Goal: Task Accomplishment & Management: Check status

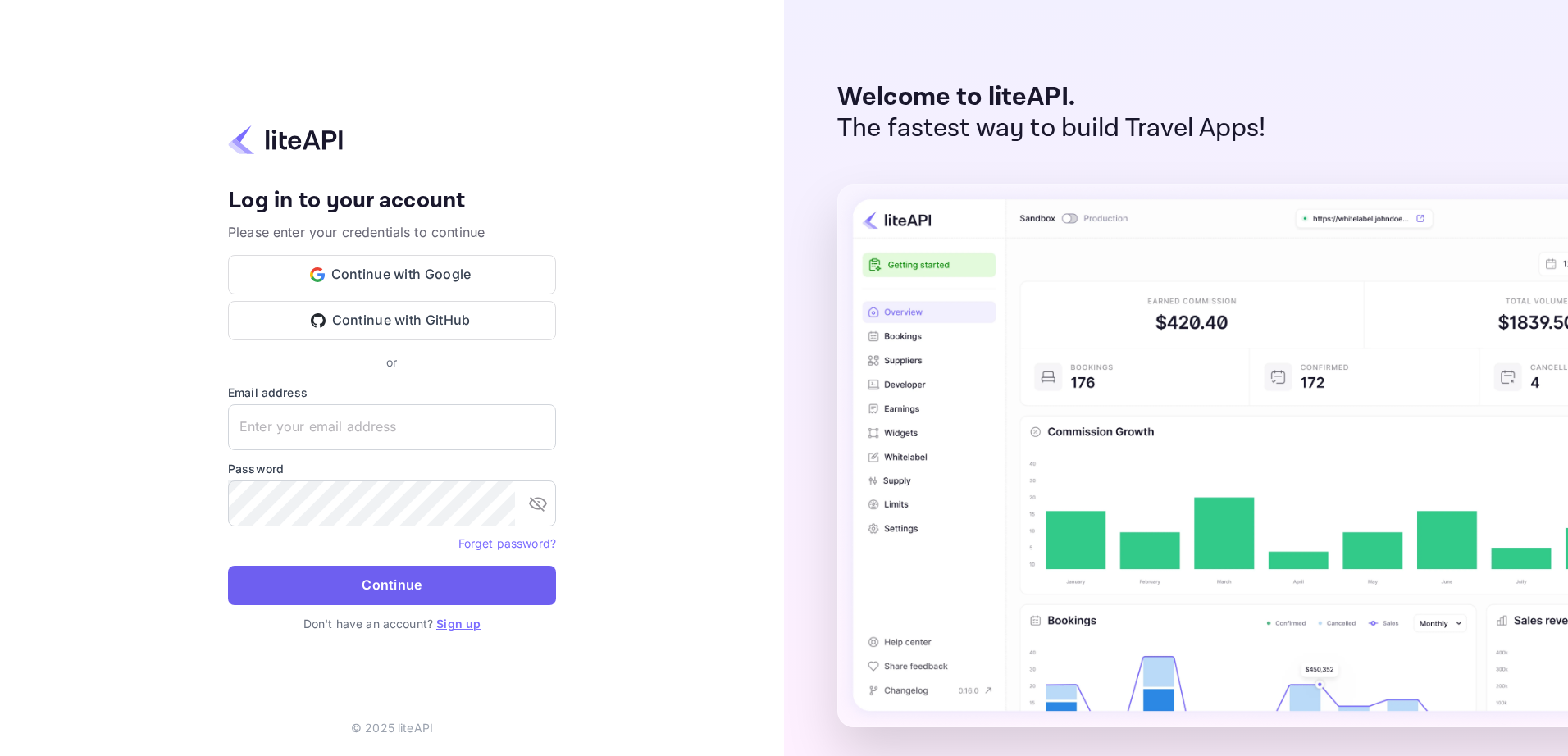
type input "yahav@skygini.com"
click at [418, 582] on button "Continue" at bounding box center [391, 586] width 328 height 40
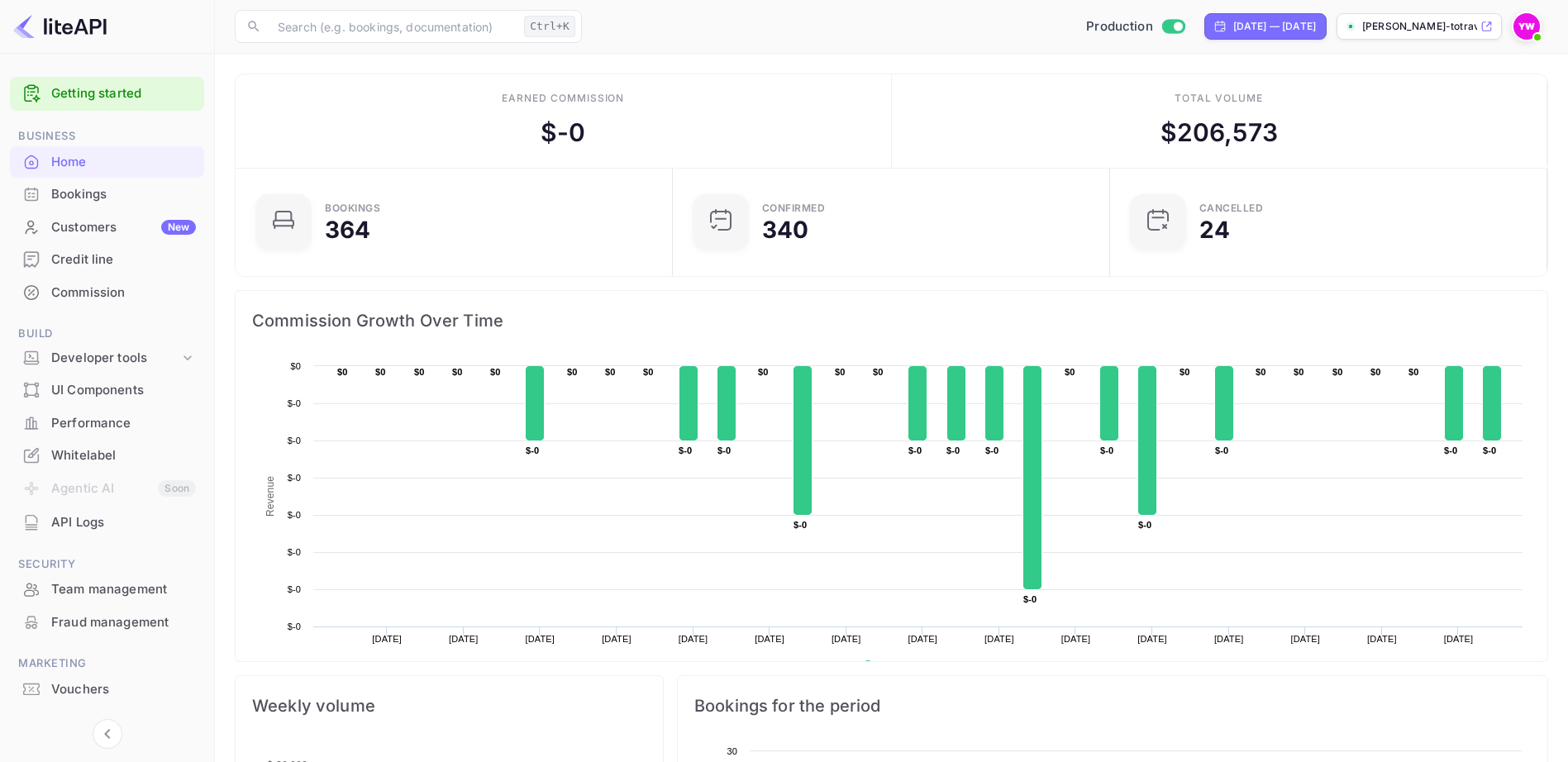
click at [71, 189] on div "Bookings" at bounding box center [124, 194] width 145 height 19
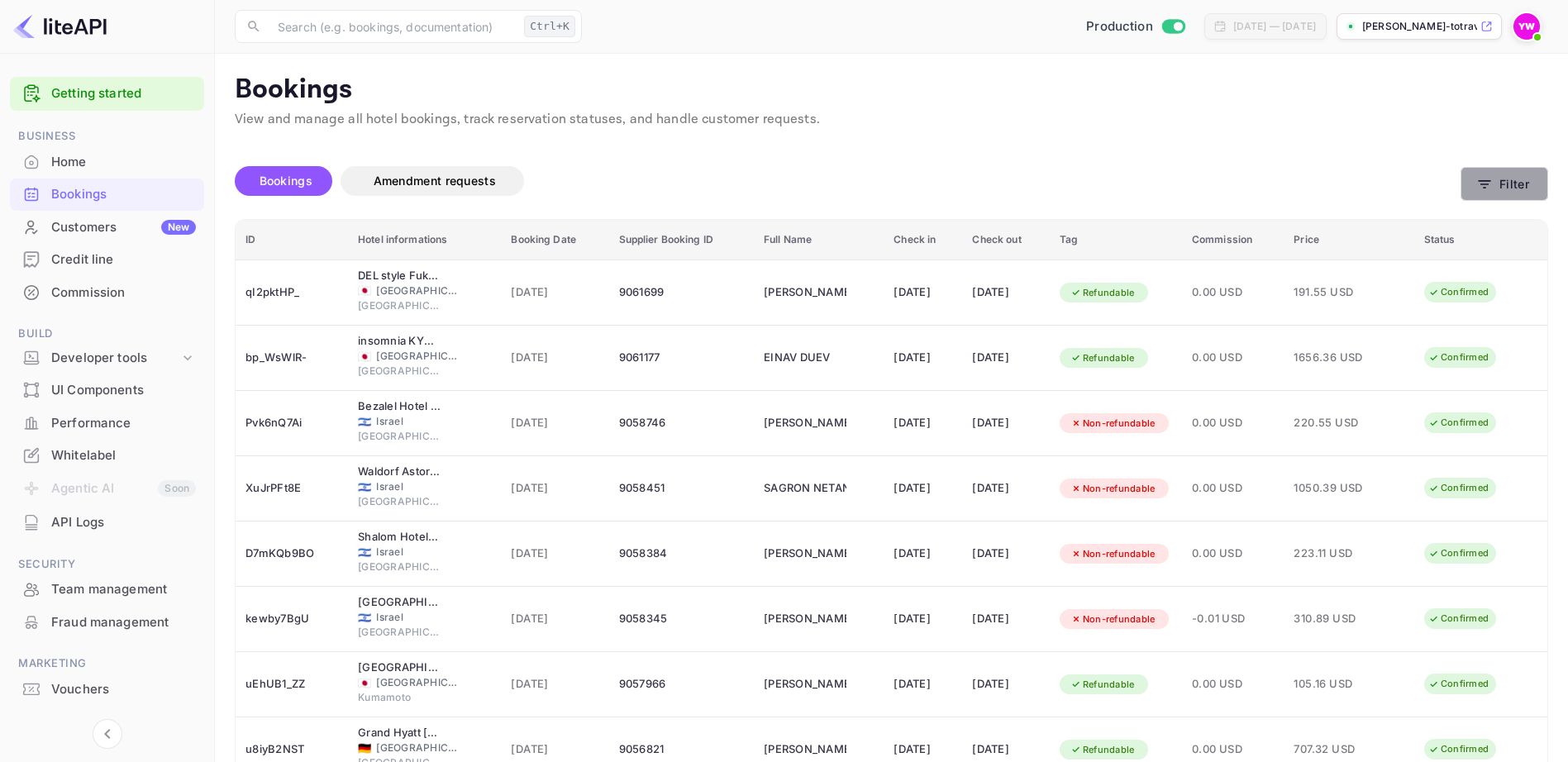
click at [1493, 187] on icon "button" at bounding box center [1483, 184] width 16 height 16
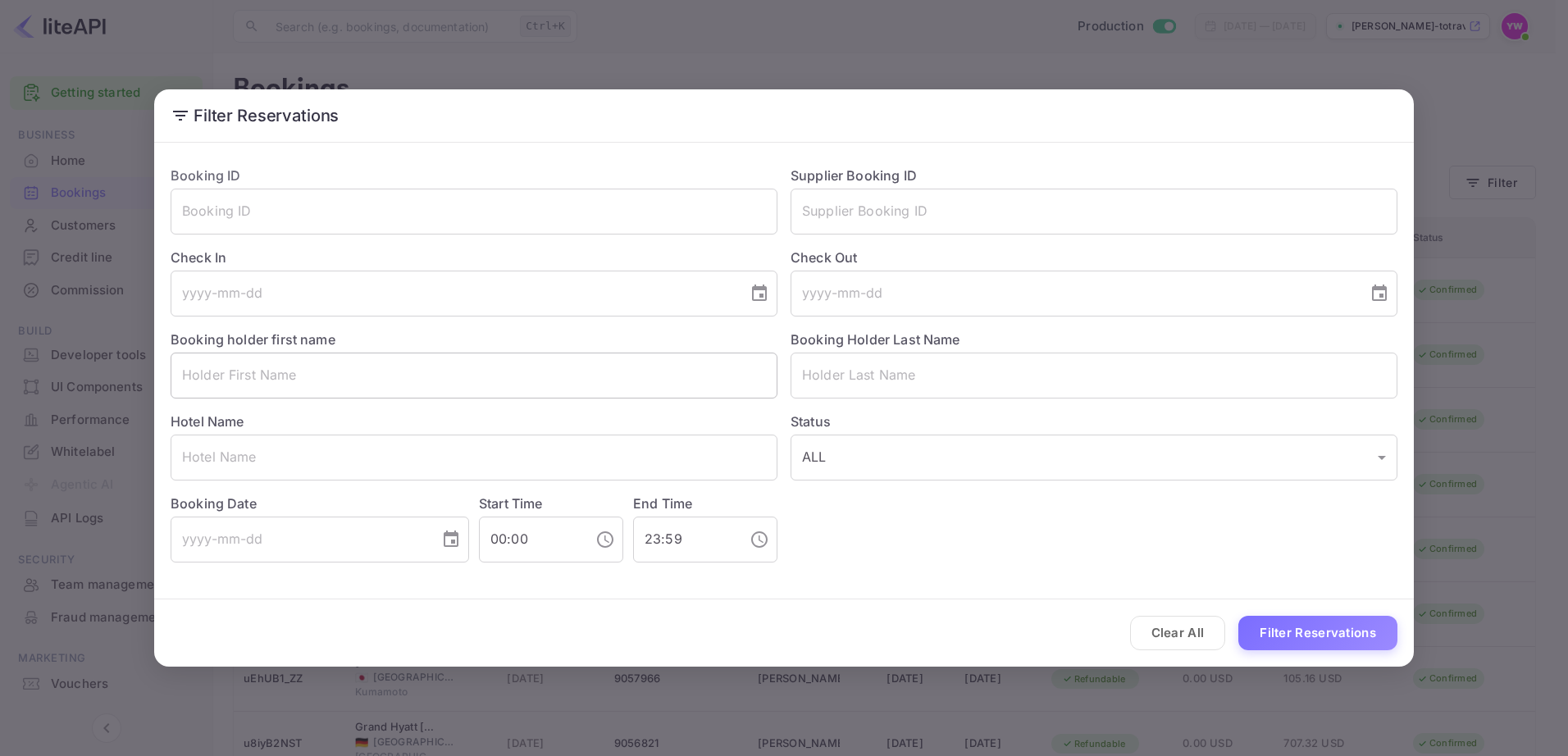
click at [359, 367] on input "text" at bounding box center [474, 375] width 606 height 46
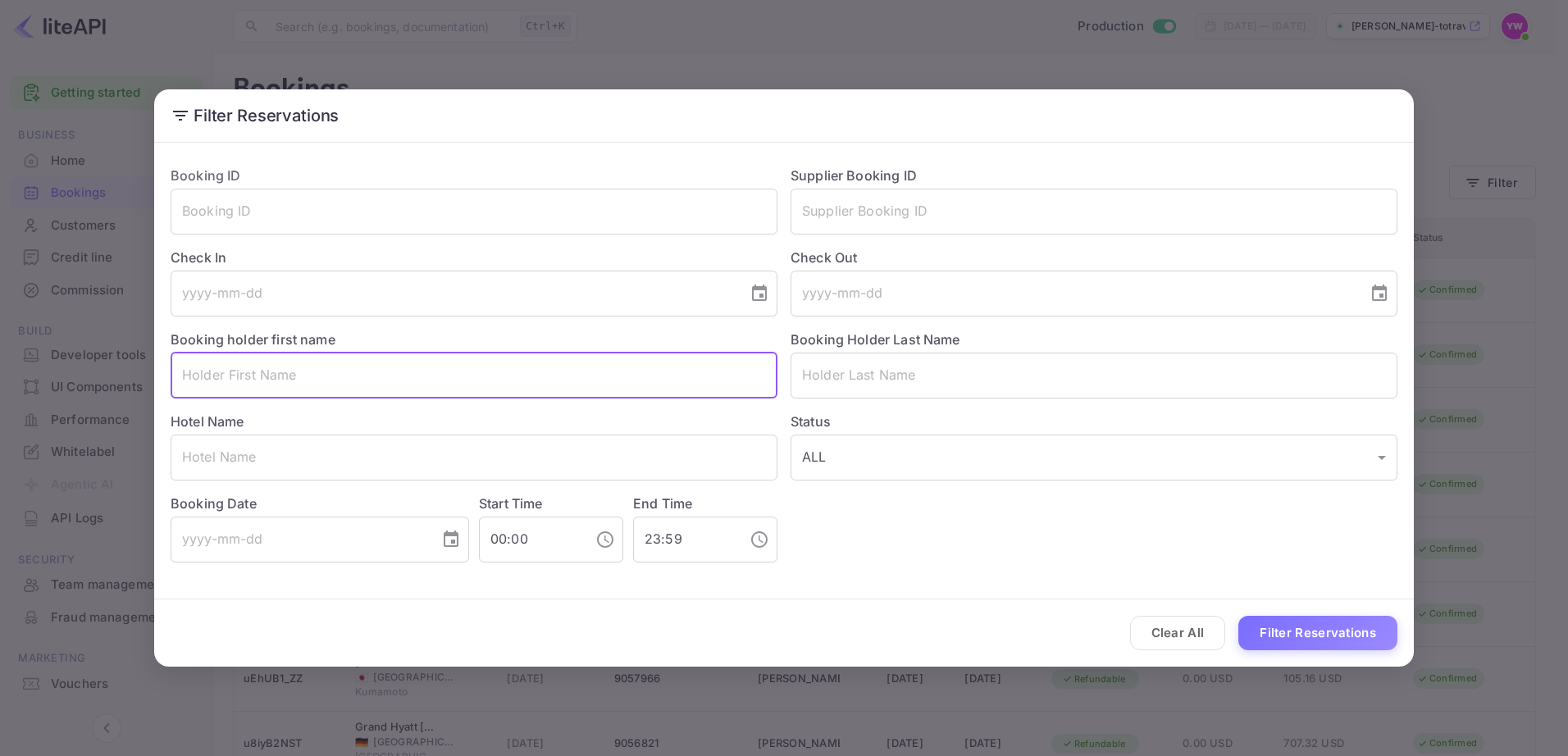
paste input "[PERSON_NAME]"
type input "ASSAF"
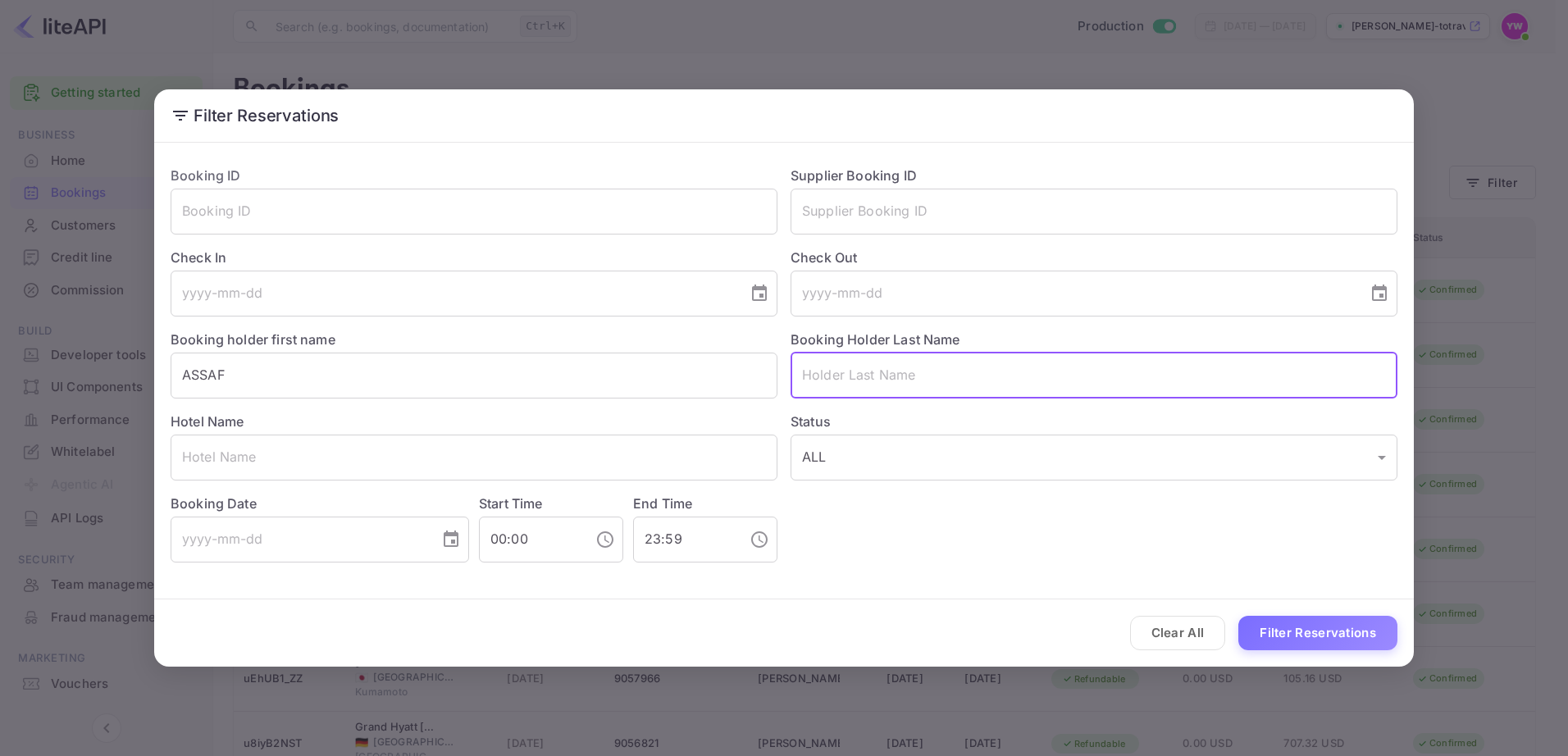
click at [893, 384] on input "text" at bounding box center [1094, 375] width 606 height 46
paste input "[PERSON_NAME]"
type input "[PERSON_NAME]"
click at [1312, 637] on button "Filter Reservations" at bounding box center [1318, 633] width 159 height 35
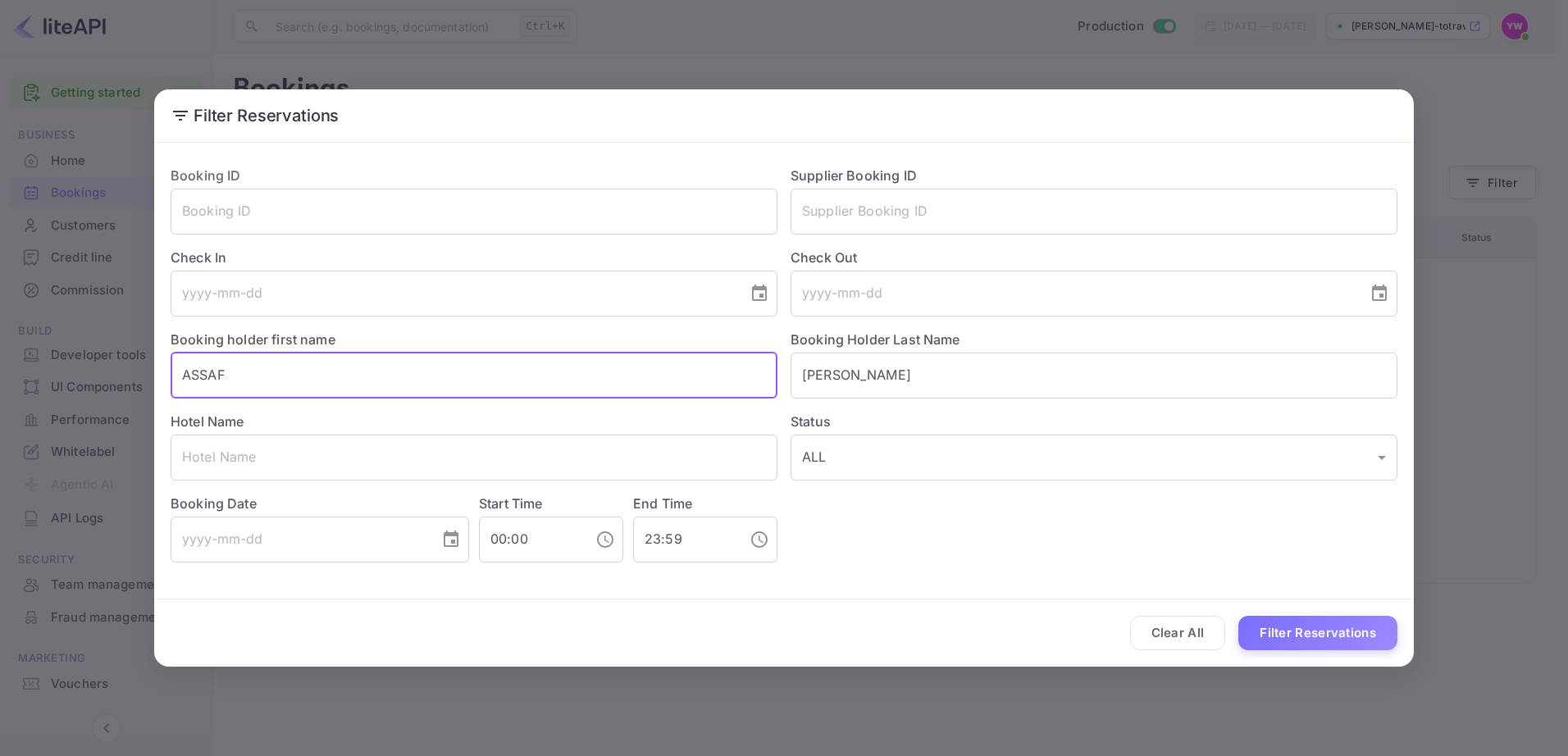
drag, startPoint x: 417, startPoint y: 373, endPoint x: 62, endPoint y: 368, distance: 355.0
click at [62, 368] on div "Filter Reservations Booking ID ​ Supplier Booking ID ​ Check In ​ Check Out ​ B…" at bounding box center [784, 378] width 1568 height 756
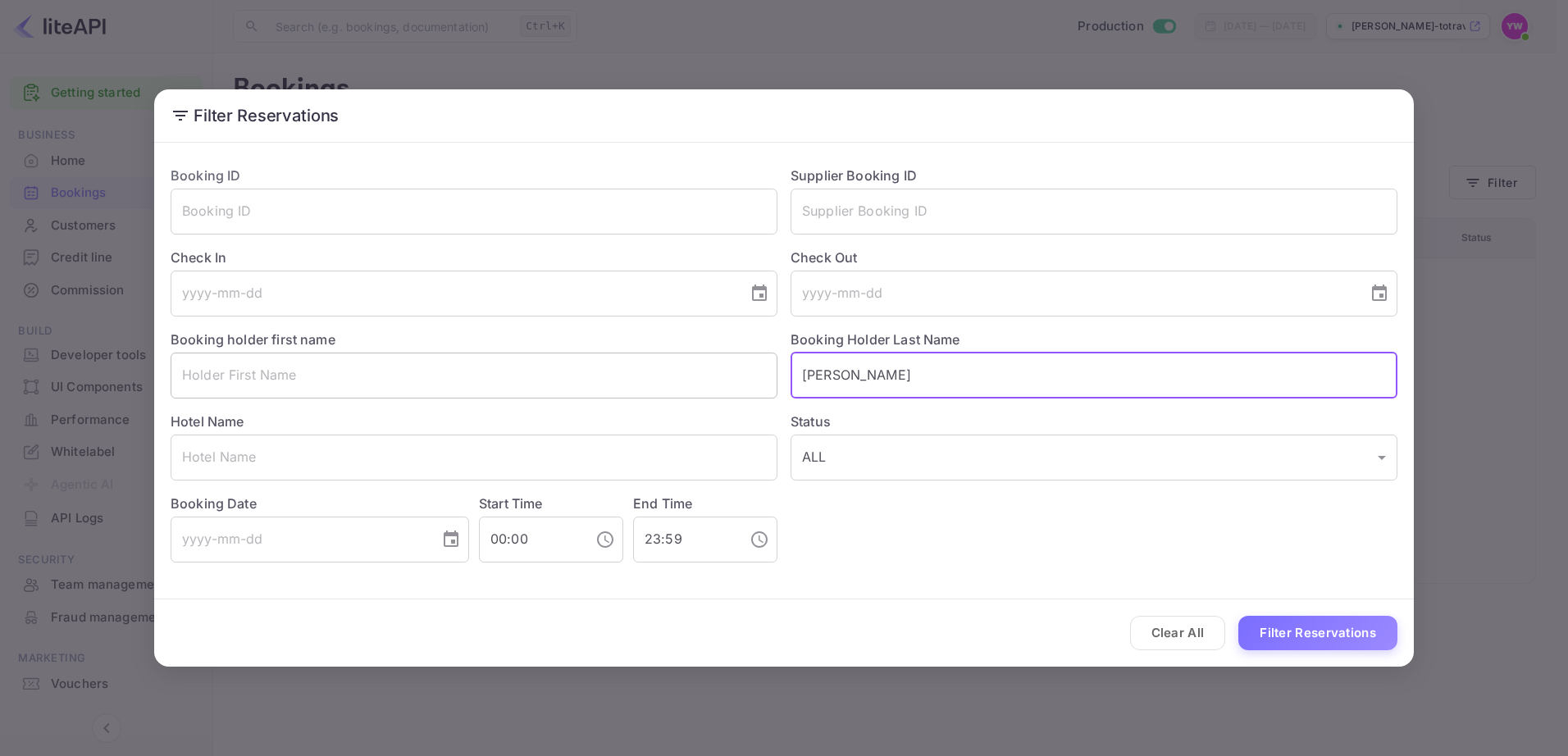
drag, startPoint x: 849, startPoint y: 376, endPoint x: 740, endPoint y: 387, distance: 109.6
click at [740, 387] on div "Booking ID ​ Supplier Booking ID ​ Check In ​ Check Out ​ Booking holder first …" at bounding box center [777, 357] width 1240 height 410
click at [243, 451] on input "text" at bounding box center [474, 457] width 606 height 46
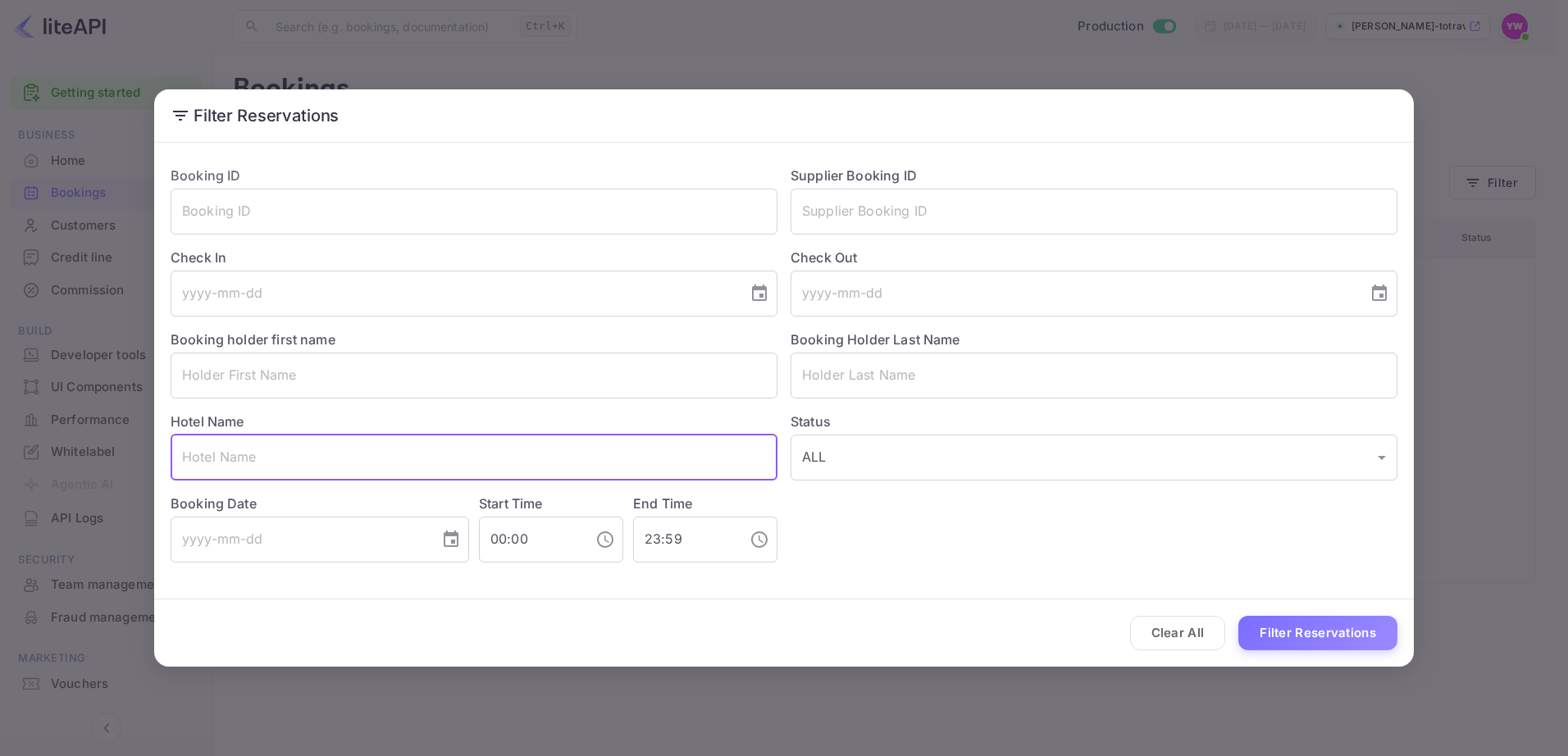
paste input "[GEOGRAPHIC_DATA] [GEOGRAPHIC_DATA], an [GEOGRAPHIC_DATA]"
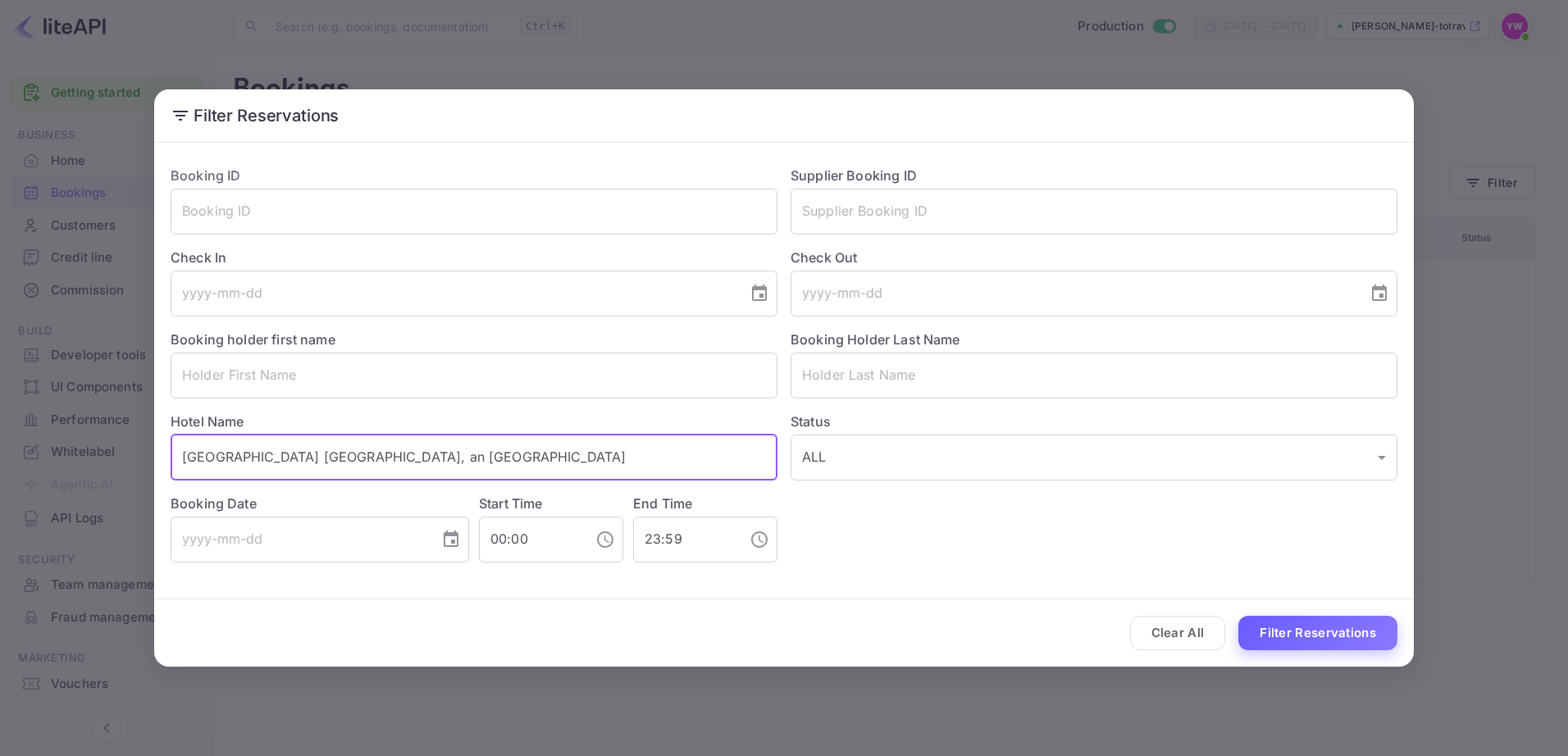
type input "[GEOGRAPHIC_DATA] [GEOGRAPHIC_DATA], an [GEOGRAPHIC_DATA]"
click at [1288, 630] on button "Filter Reservations" at bounding box center [1318, 633] width 159 height 35
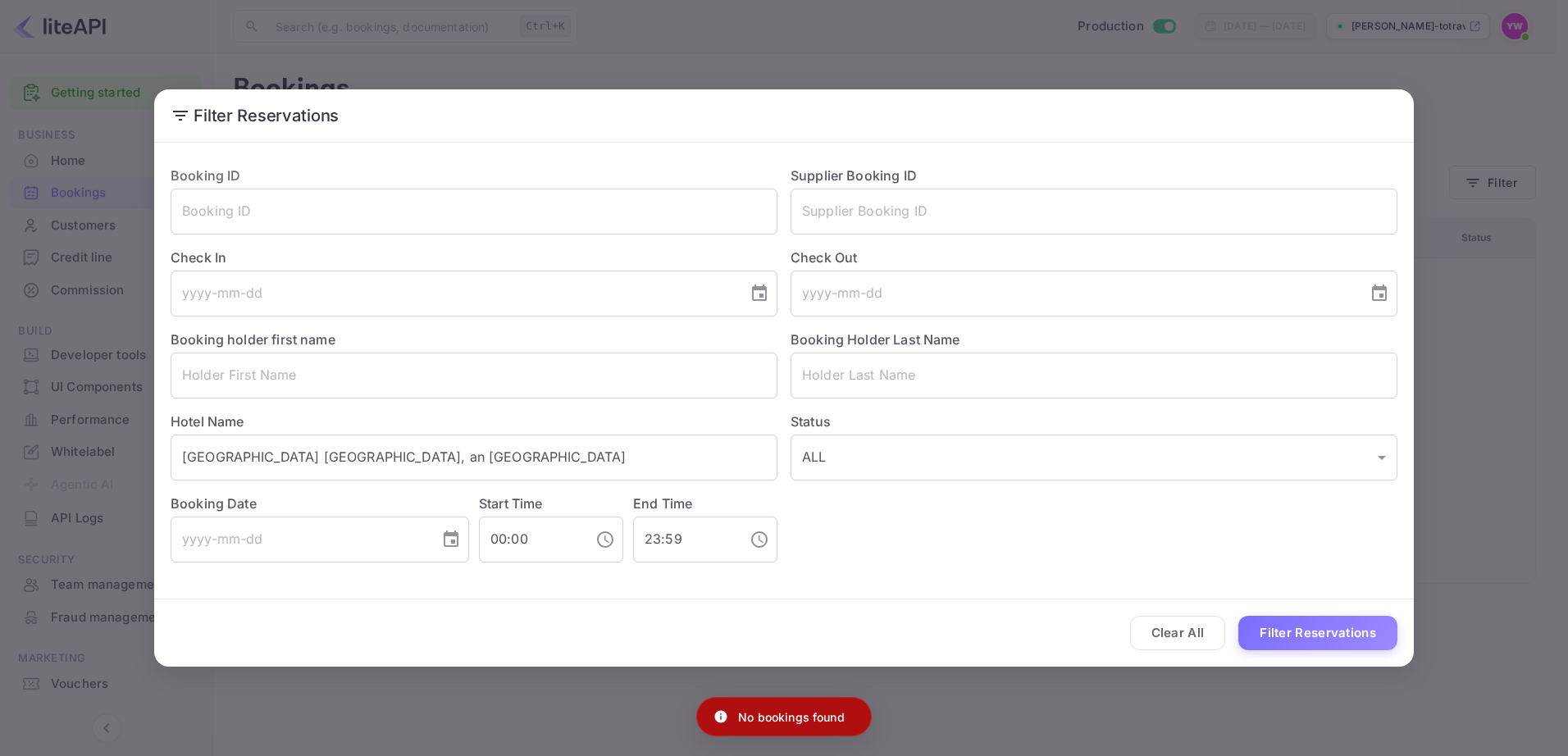
click at [761, 719] on p "No bookings found" at bounding box center [791, 717] width 107 height 17
copy div "No bookings found"
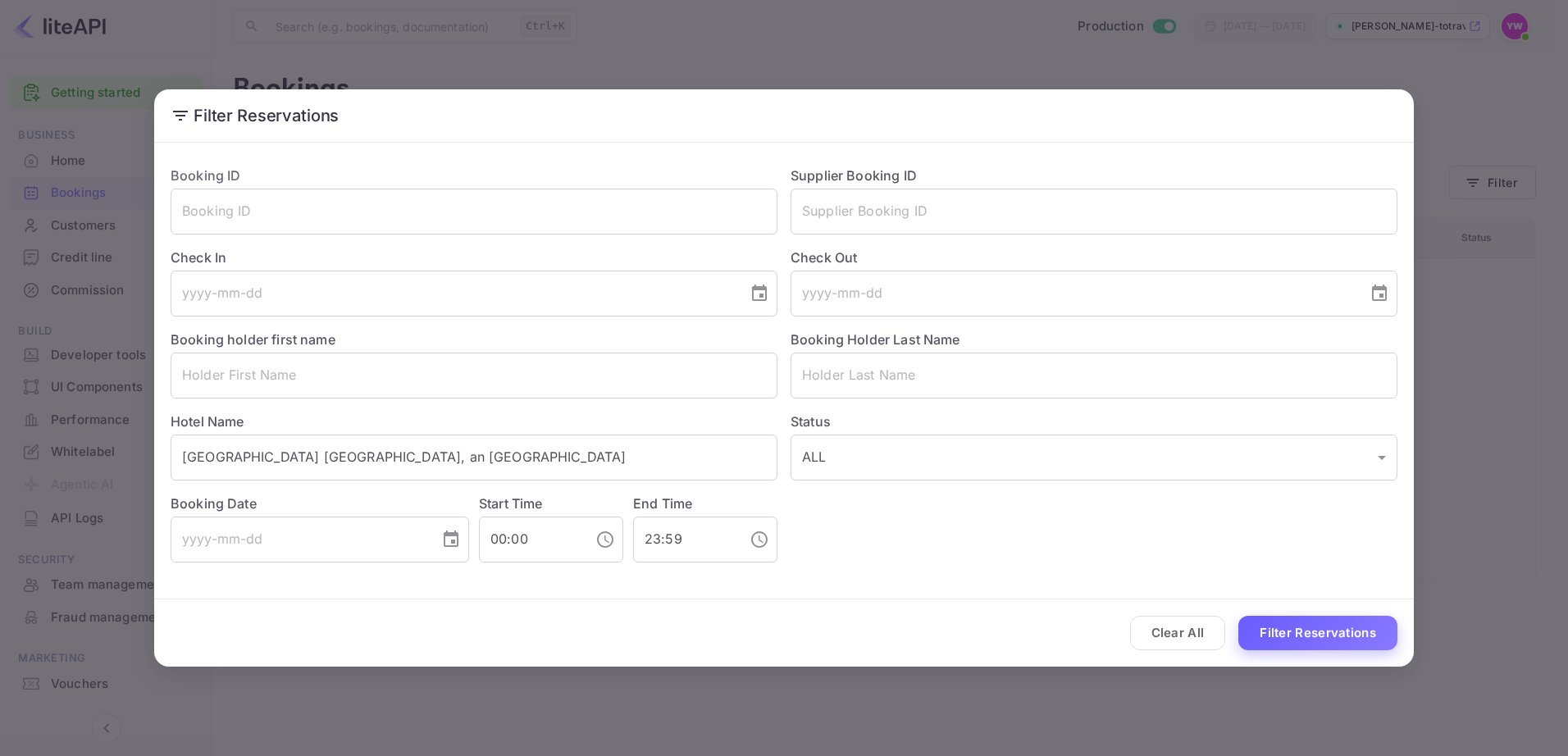
click at [1266, 632] on button "Filter Reservations" at bounding box center [1318, 633] width 159 height 35
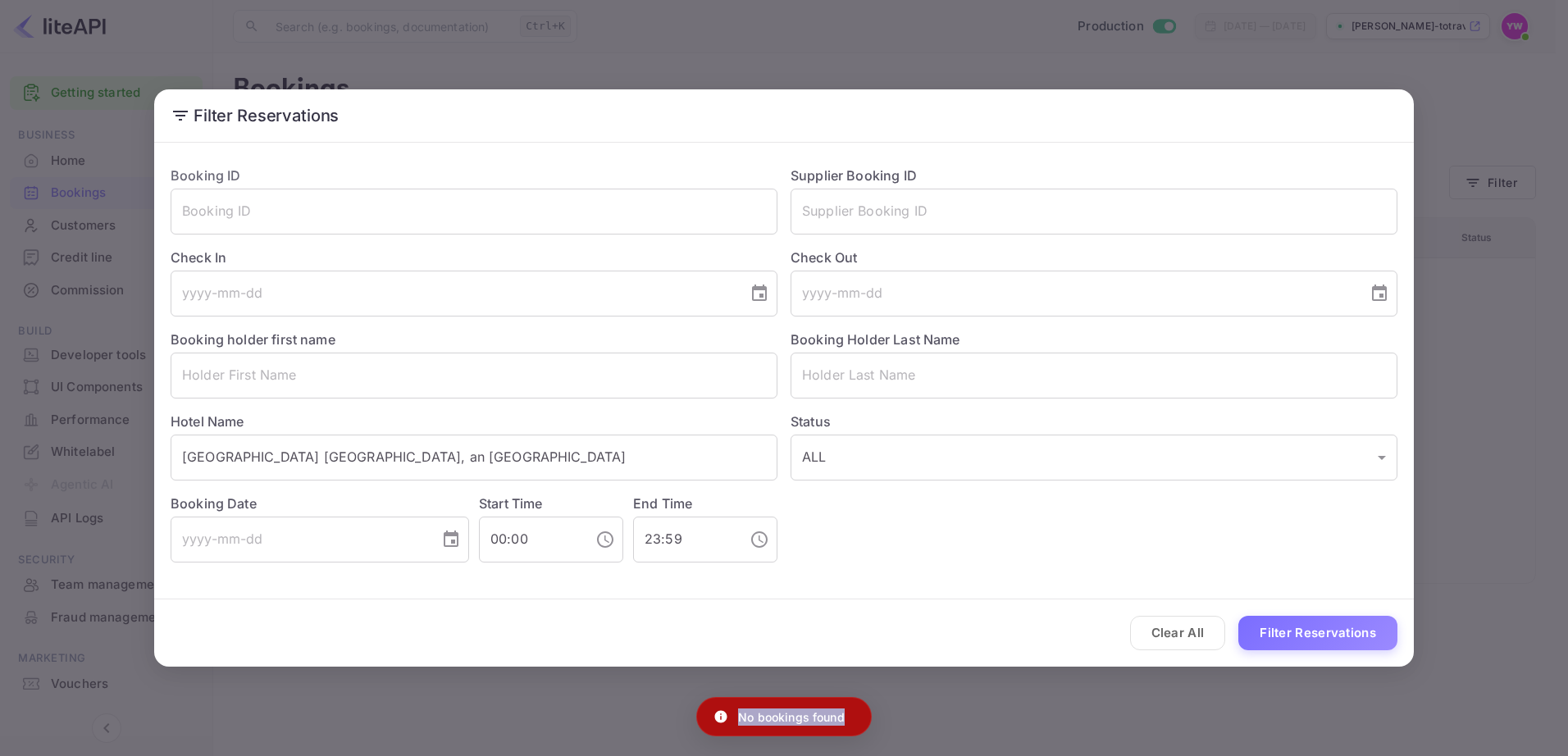
click at [833, 719] on p "No bookings found" at bounding box center [791, 717] width 107 height 17
click at [831, 719] on p "No bookings found" at bounding box center [791, 717] width 107 height 17
click at [61, 192] on div "Filter Reservations Booking ID ​ Supplier Booking ID ​ Check In ​ Check Out ​ B…" at bounding box center [784, 378] width 1568 height 756
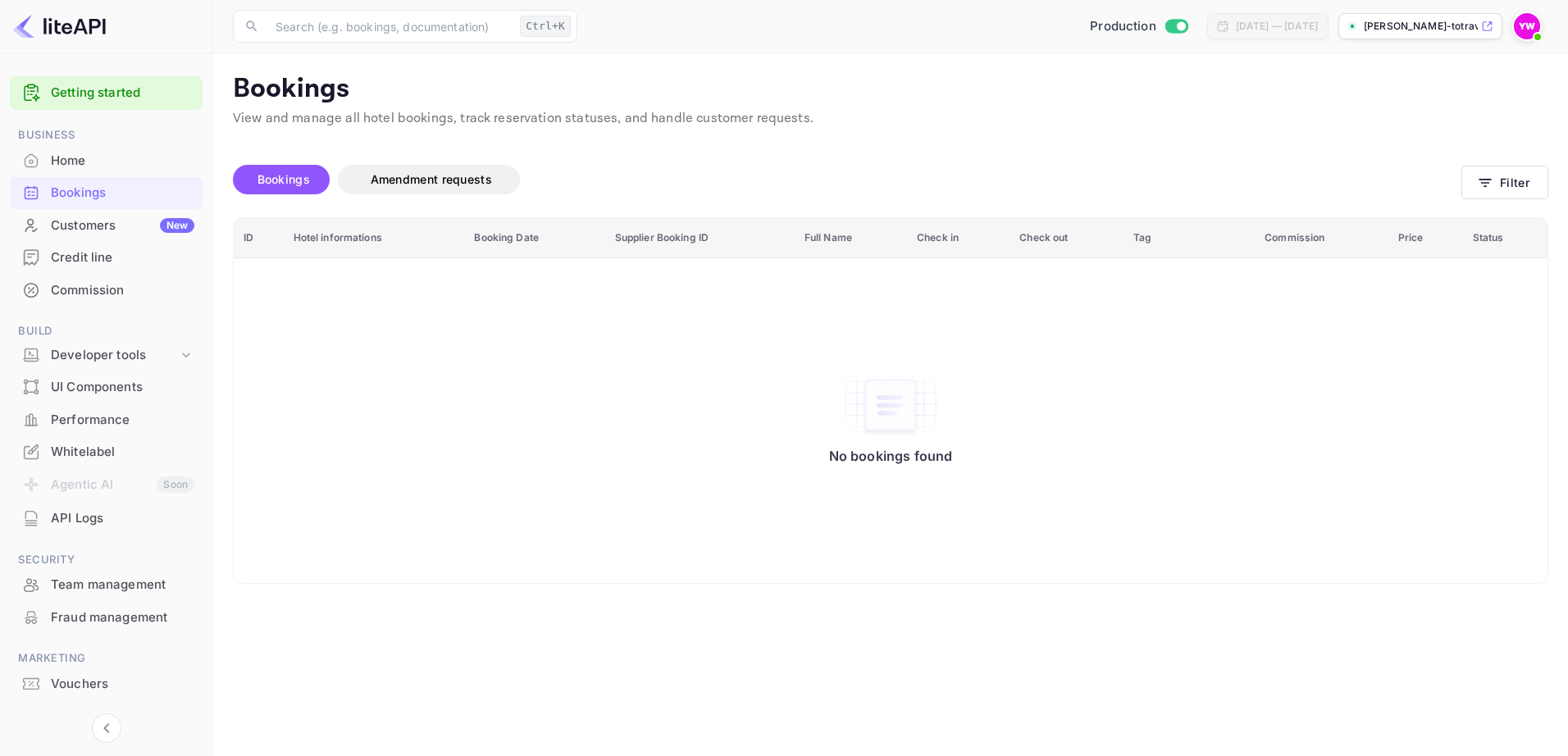
click at [61, 192] on div "Bookings" at bounding box center [123, 193] width 144 height 19
click at [278, 183] on span "Bookings" at bounding box center [284, 179] width 53 height 14
click at [70, 190] on div "Bookings" at bounding box center [123, 193] width 144 height 19
click at [60, 161] on div "Home" at bounding box center [123, 162] width 144 height 19
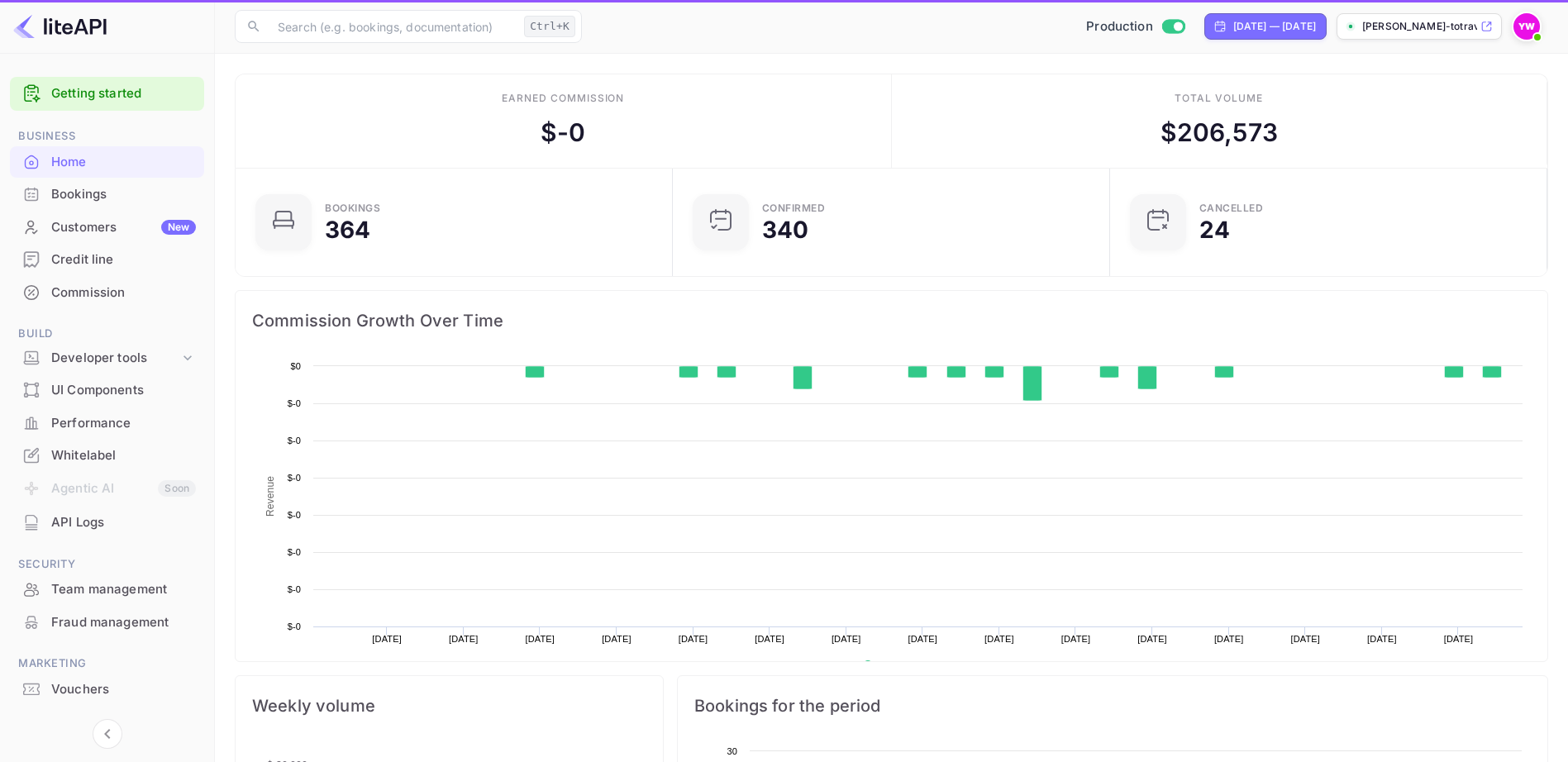
scroll to position [256, 415]
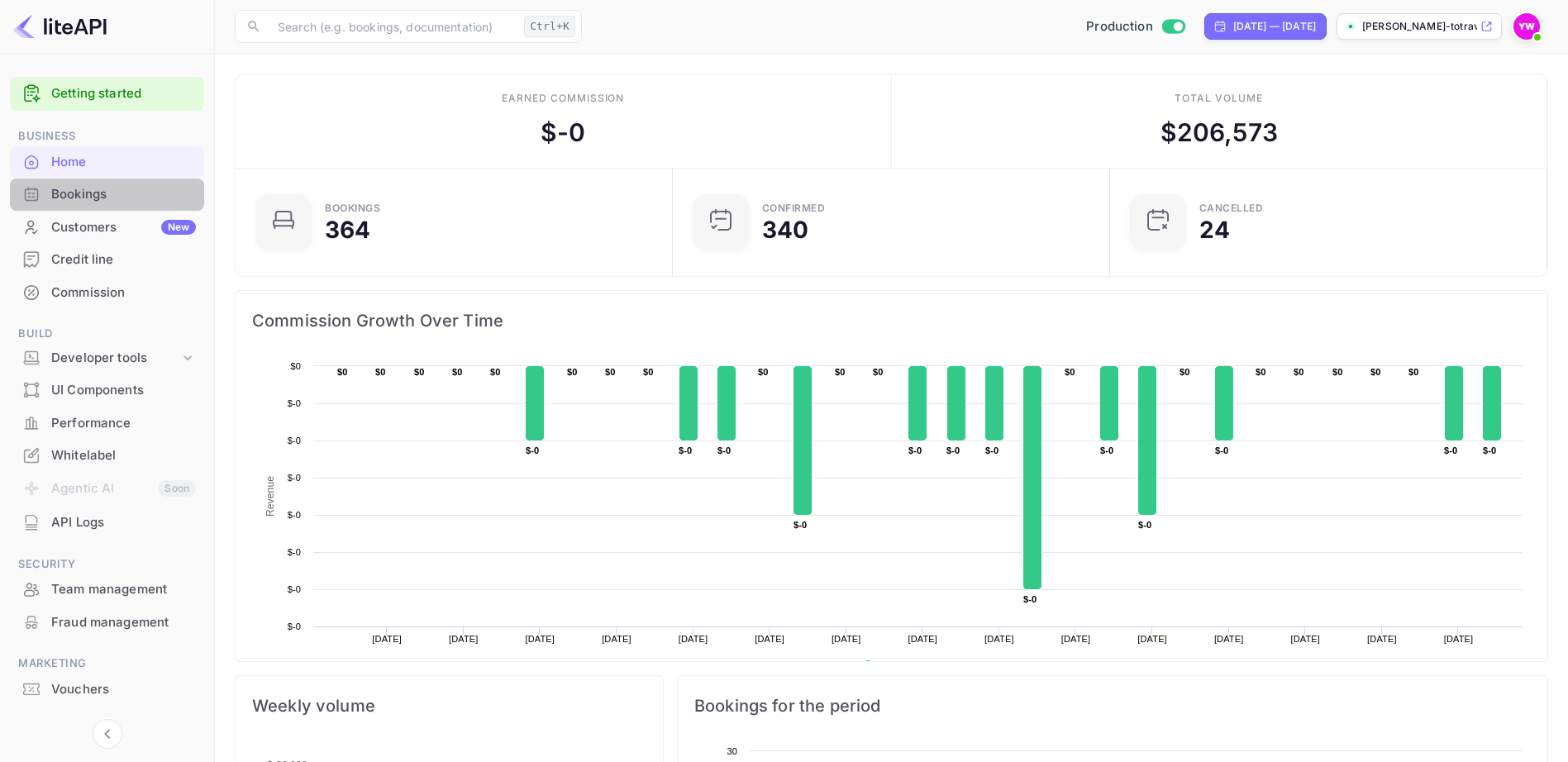
click at [67, 196] on div "Bookings" at bounding box center [124, 194] width 145 height 19
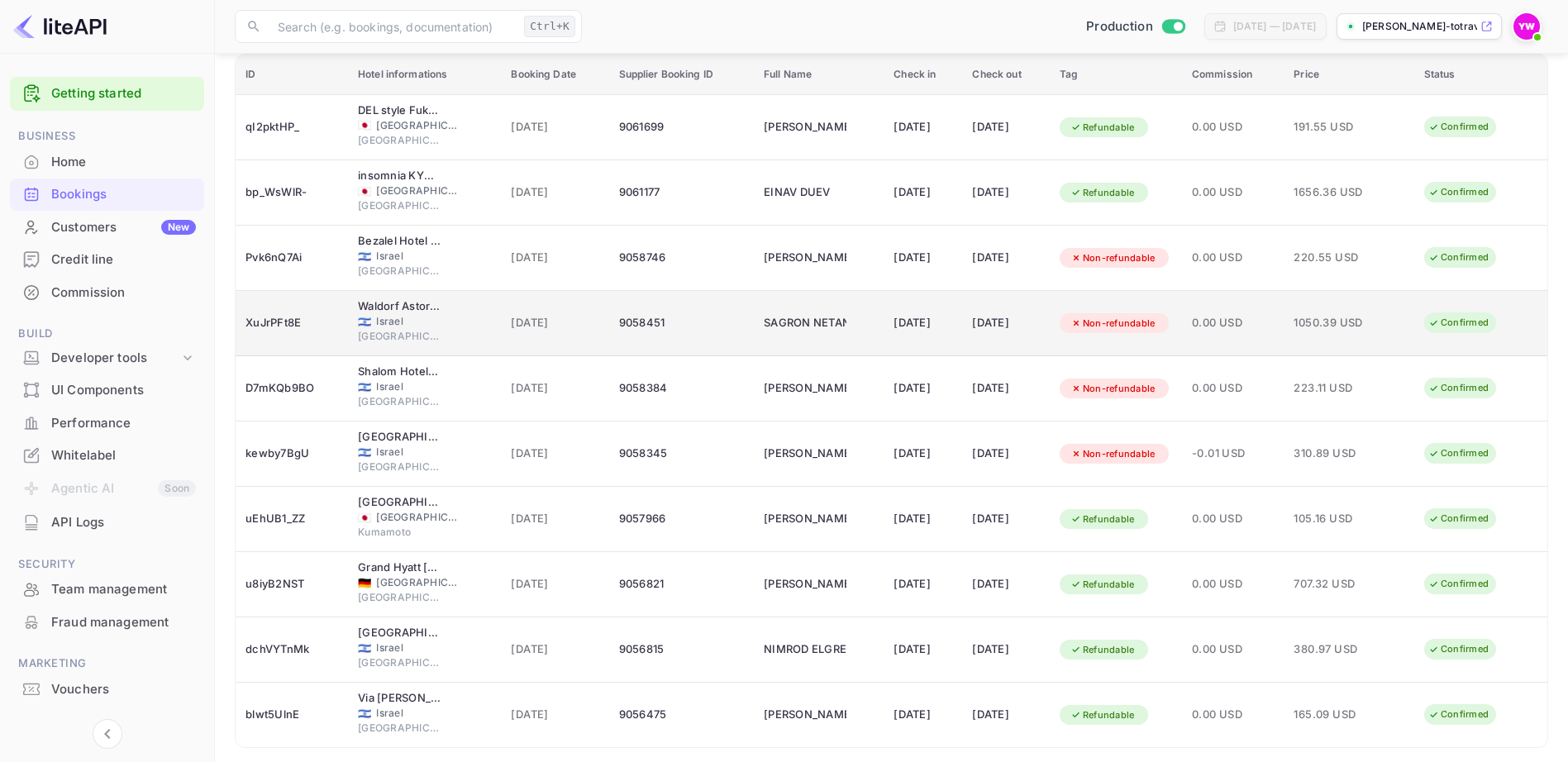
scroll to position [221, 0]
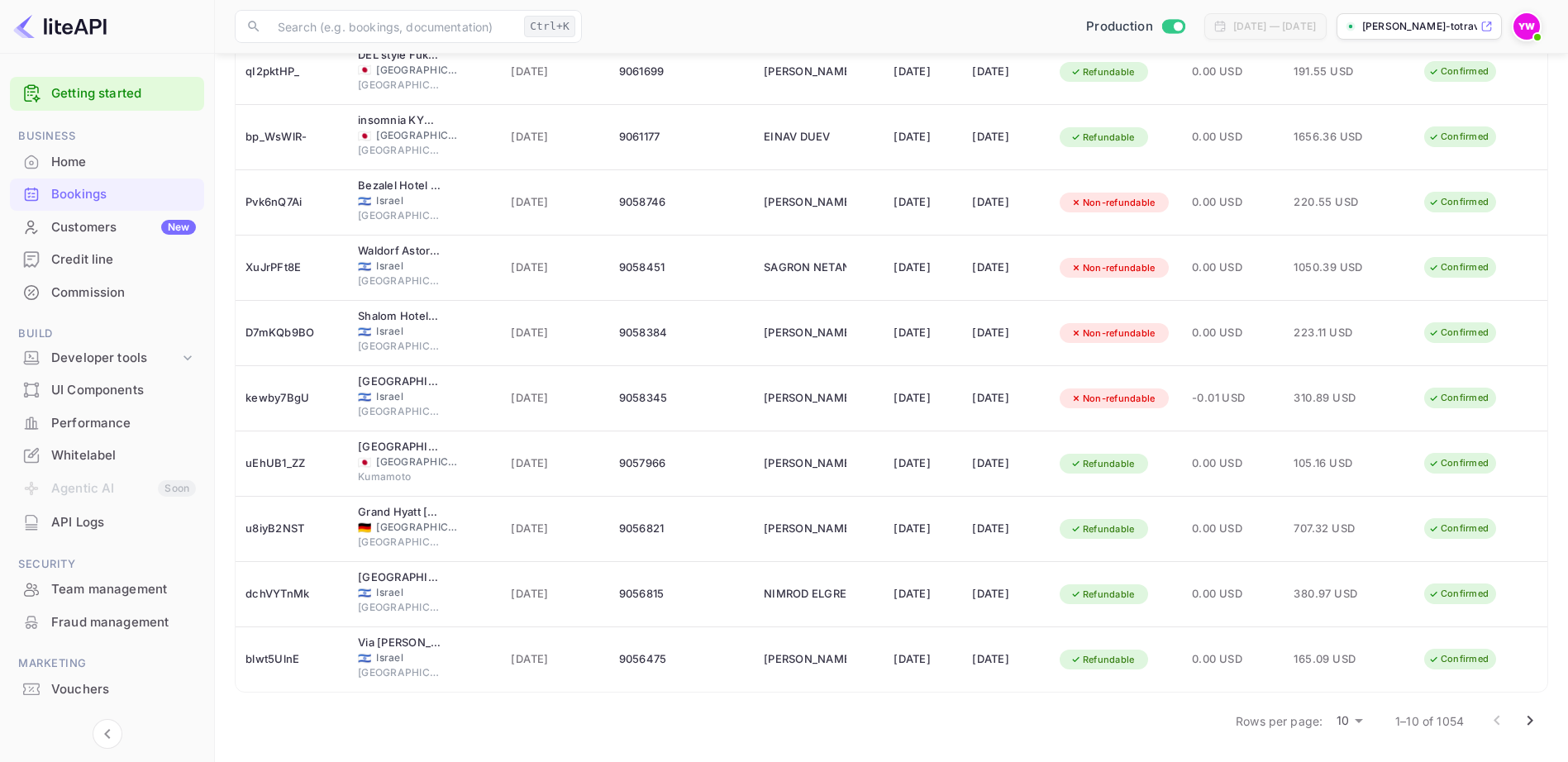
click at [1527, 719] on icon "Go to next page" at bounding box center [1529, 721] width 20 height 20
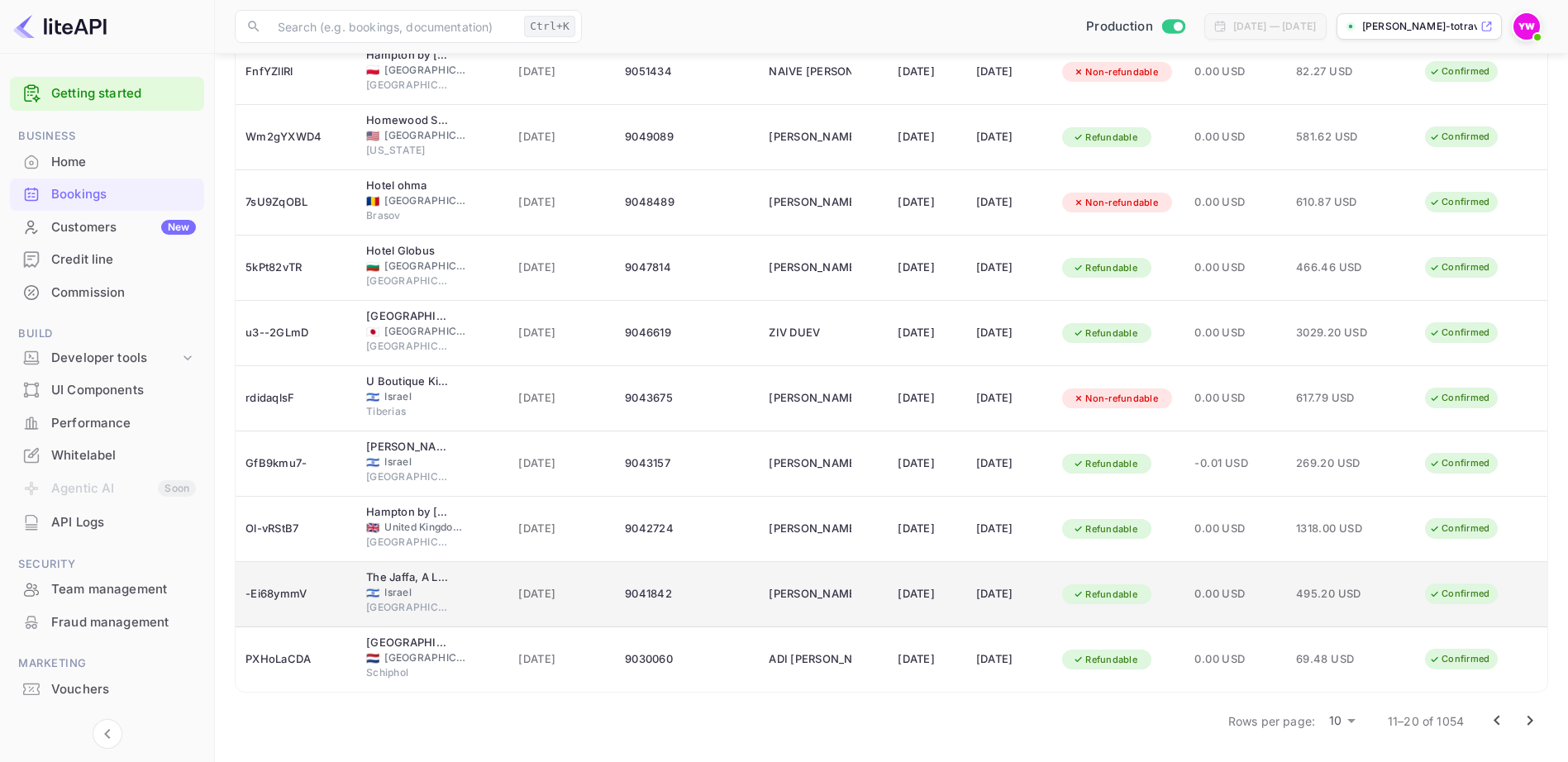
scroll to position [0, 0]
